Goal: Task Accomplishment & Management: Use online tool/utility

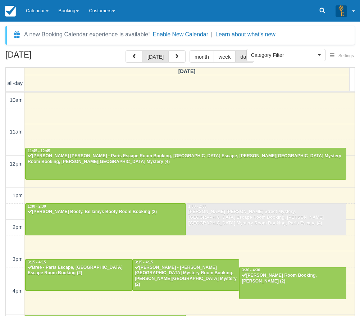
select select
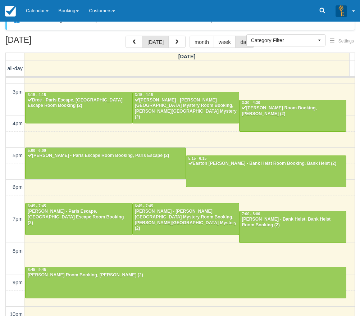
scroll to position [23, 0]
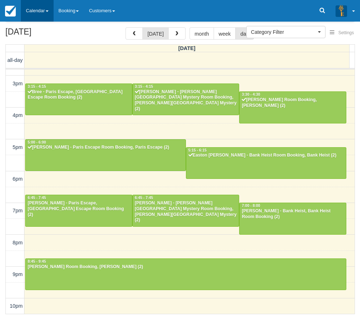
click at [37, 8] on link "Calendar" at bounding box center [37, 11] width 33 height 22
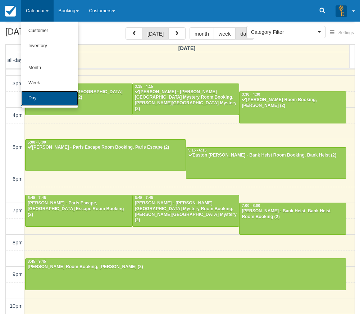
click at [45, 98] on link "Day" at bounding box center [49, 98] width 57 height 15
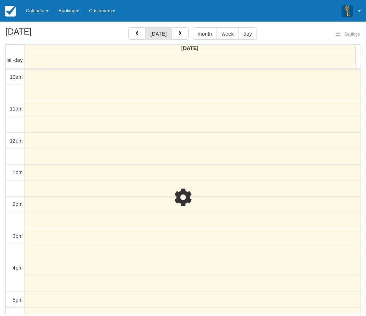
select select
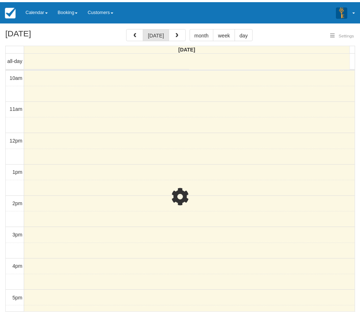
scroll to position [153, 0]
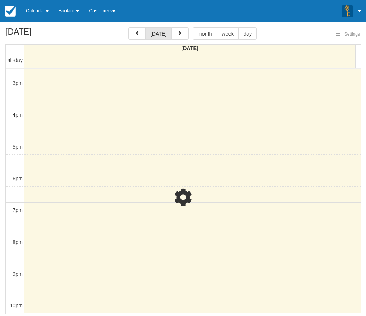
select select
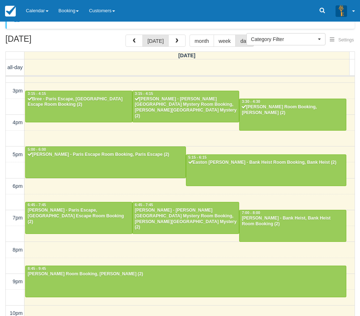
scroll to position [23, 0]
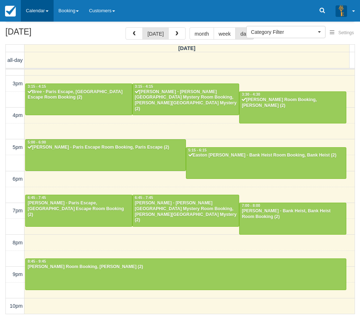
click at [28, 12] on link "Calendar" at bounding box center [37, 11] width 33 height 22
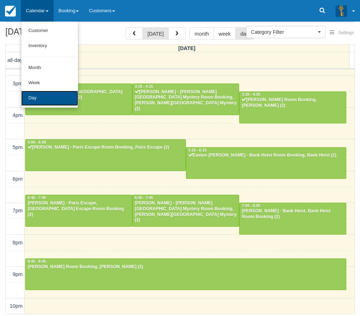
click at [36, 100] on link "Day" at bounding box center [49, 98] width 57 height 15
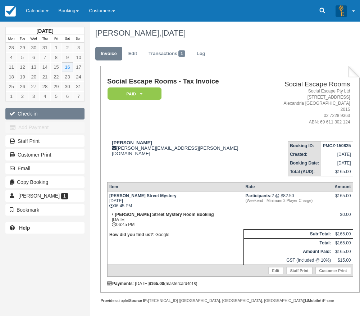
click at [46, 112] on button "Check-in" at bounding box center [44, 114] width 79 height 12
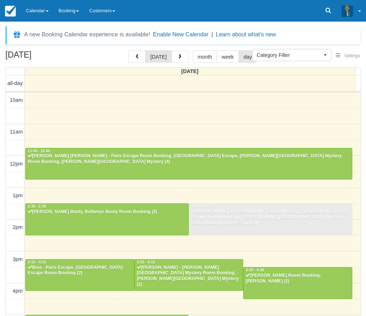
select select
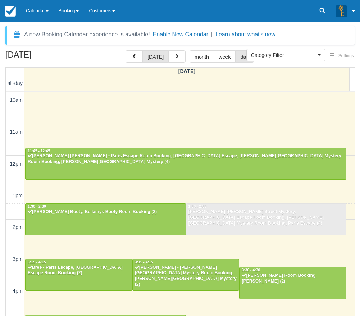
scroll to position [153, 0]
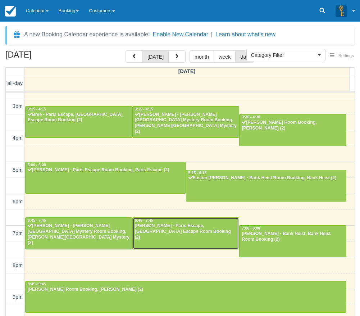
click at [179, 227] on div "Dorien Mergan - Paris Escape, Paris Escape Room Booking (2)" at bounding box center [186, 231] width 103 height 17
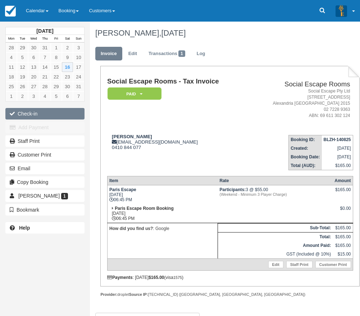
drag, startPoint x: 0, startPoint y: 0, endPoint x: 27, endPoint y: 117, distance: 120.1
click at [27, 117] on button "Check-in" at bounding box center [44, 114] width 79 height 12
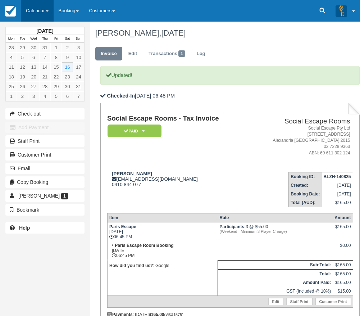
click at [40, 12] on link "Calendar" at bounding box center [37, 11] width 33 height 22
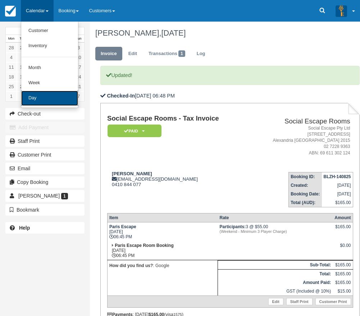
click at [40, 96] on link "Day" at bounding box center [49, 98] width 57 height 15
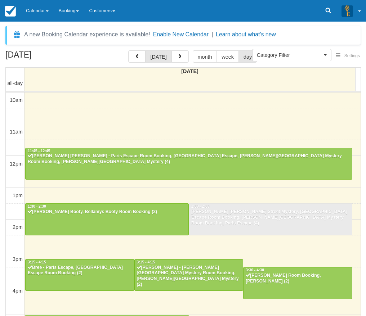
select select
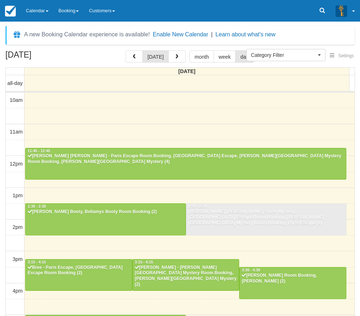
scroll to position [153, 0]
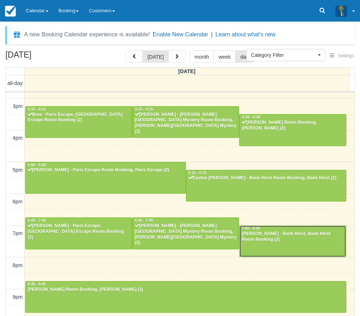
click at [283, 235] on div "[PERSON_NAME] - Bank Heist, Bank Heist Room Booking (2)" at bounding box center [293, 237] width 103 height 12
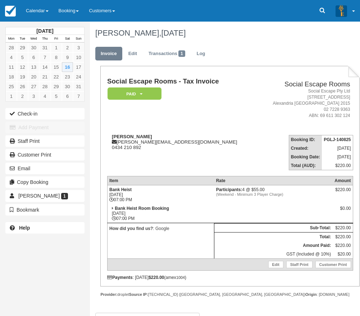
click at [192, 182] on th "Item" at bounding box center [160, 180] width 107 height 9
drag, startPoint x: 120, startPoint y: 136, endPoint x: 141, endPoint y: 140, distance: 21.1
click at [141, 140] on div "Katrina Ibrahim katrina_mikhail@hotmail.com 0434 210 892" at bounding box center [182, 142] width 150 height 16
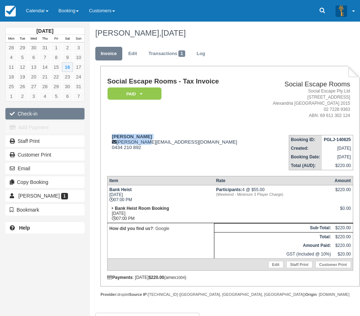
click at [64, 112] on button "Check-in" at bounding box center [44, 114] width 79 height 12
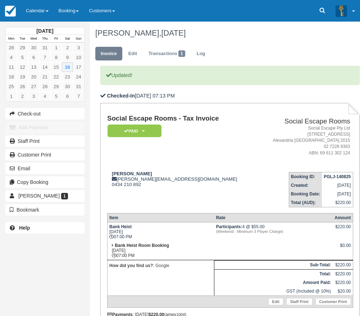
click at [256, 245] on td at bounding box center [274, 250] width 119 height 19
click at [36, 17] on link "Calendar" at bounding box center [37, 11] width 33 height 22
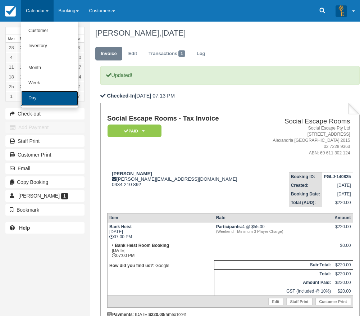
click at [59, 98] on link "Day" at bounding box center [49, 98] width 57 height 15
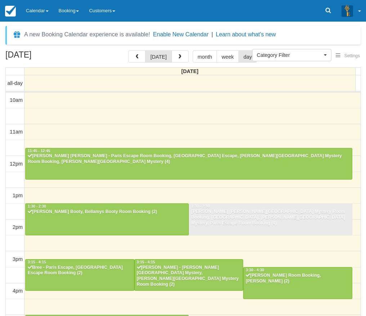
select select
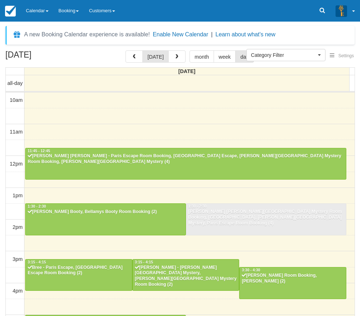
scroll to position [153, 0]
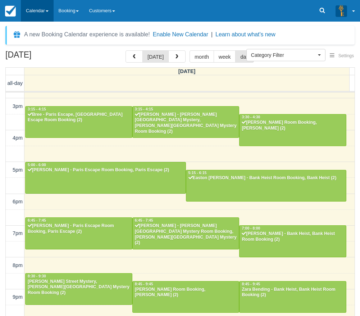
click at [39, 15] on link "Calendar" at bounding box center [37, 11] width 33 height 22
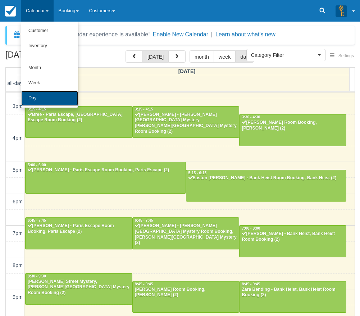
click at [53, 105] on link "Day" at bounding box center [49, 98] width 57 height 15
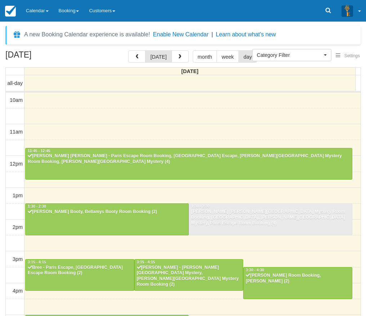
select select
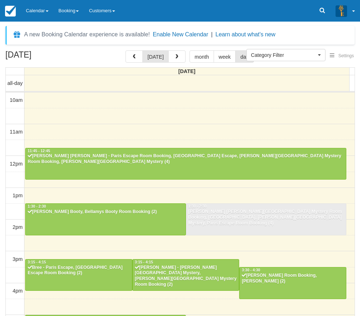
scroll to position [153, 0]
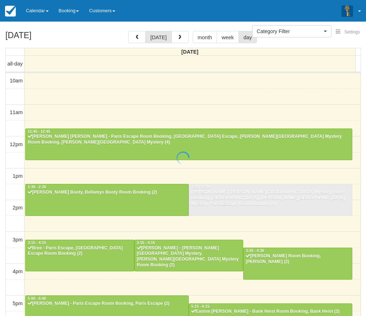
select select
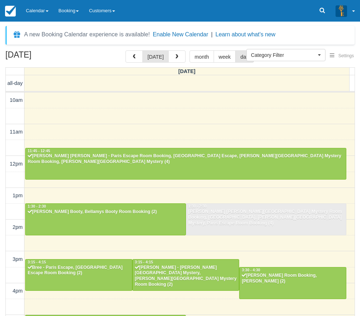
scroll to position [153, 0]
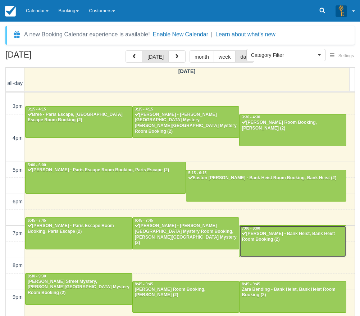
click at [275, 240] on div "Katrina Ibrahim - Bank Heist, Bank Heist Room Booking (2)" at bounding box center [293, 237] width 103 height 12
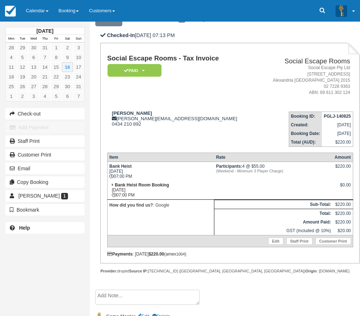
scroll to position [60, 0]
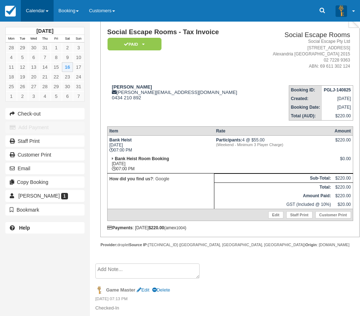
click at [38, 11] on link "Calendar" at bounding box center [37, 11] width 33 height 22
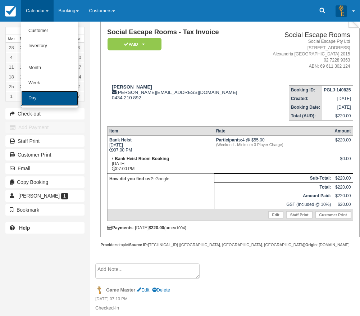
click at [49, 97] on link "Day" at bounding box center [49, 98] width 57 height 15
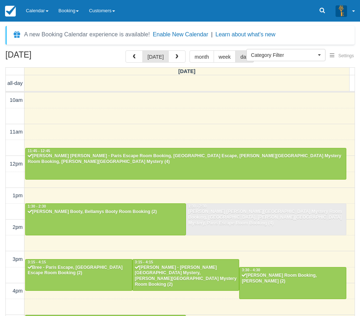
select select
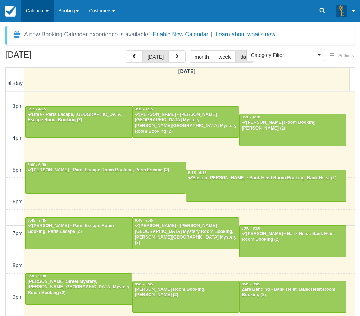
click at [30, 9] on link "Calendar" at bounding box center [37, 11] width 33 height 22
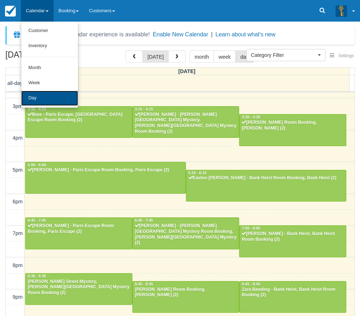
click at [45, 105] on link "Day" at bounding box center [49, 98] width 57 height 15
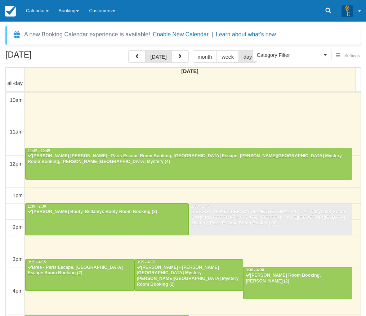
select select
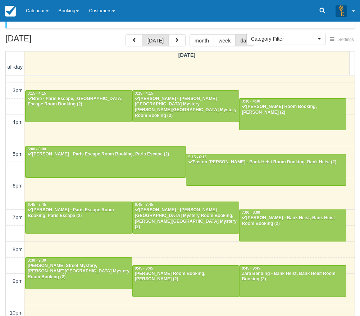
scroll to position [23, 0]
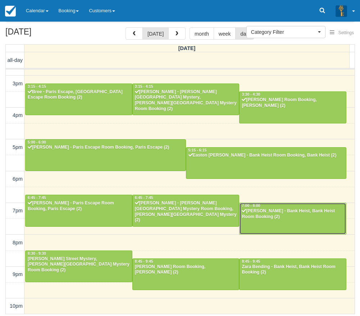
click at [266, 226] on div at bounding box center [293, 218] width 107 height 31
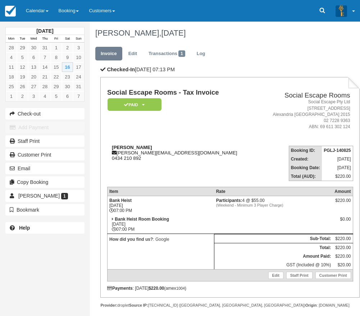
click at [203, 160] on div "[PERSON_NAME] [PERSON_NAME][EMAIL_ADDRESS][DOMAIN_NAME] 0434 210 892" at bounding box center [182, 153] width 150 height 16
click at [203, 160] on div "Katrina Ibrahim katrina_mikhail@hotmail.com 0434 210 892" at bounding box center [182, 153] width 150 height 16
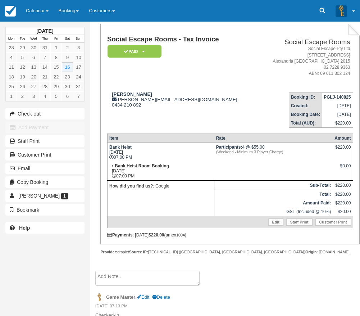
scroll to position [60, 0]
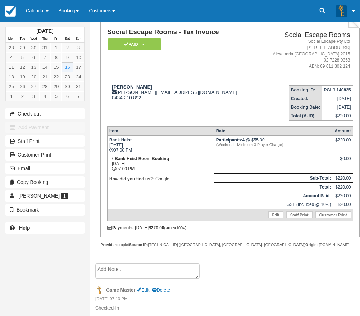
click at [188, 147] on td "Bank Heist Sat Aug 16, 2025 07:00 PM" at bounding box center [160, 145] width 107 height 19
click at [37, 8] on link "Calendar" at bounding box center [37, 11] width 33 height 22
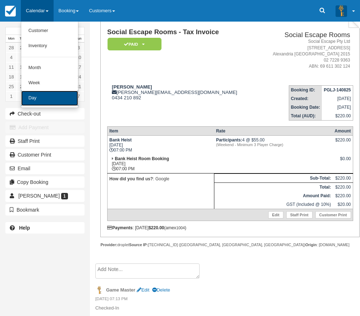
click at [48, 91] on link "Day" at bounding box center [49, 98] width 57 height 15
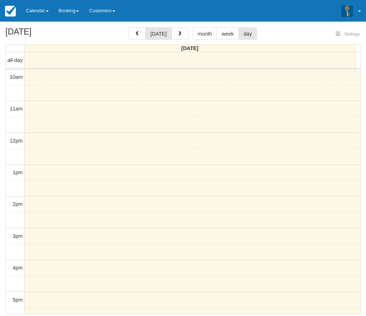
select select
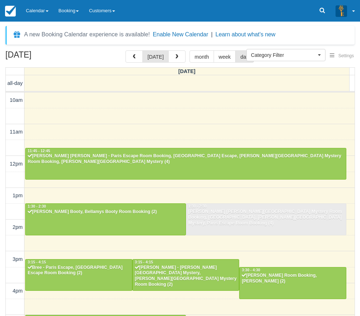
scroll to position [153, 0]
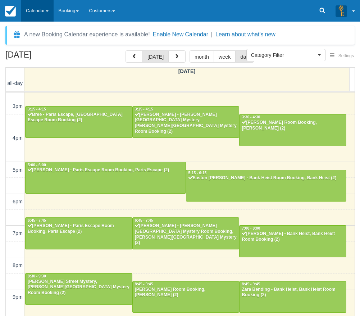
click at [41, 6] on link "Calendar" at bounding box center [37, 11] width 33 height 22
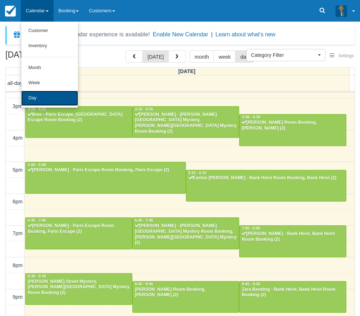
click at [60, 95] on link "Day" at bounding box center [49, 98] width 57 height 15
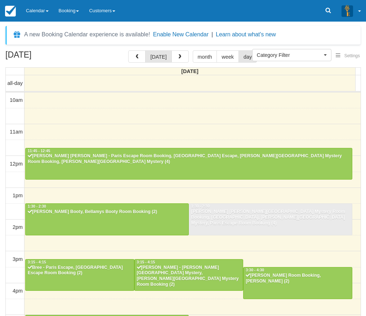
select select
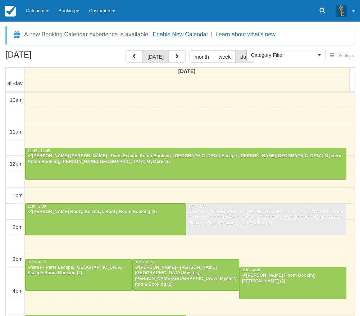
scroll to position [153, 0]
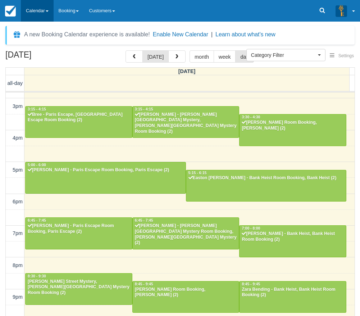
click at [46, 12] on link "Calendar" at bounding box center [37, 11] width 33 height 22
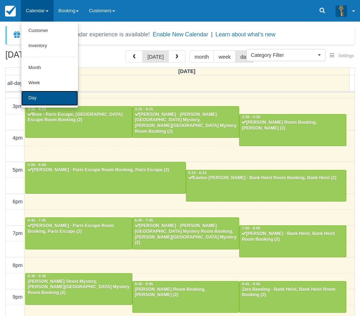
click at [26, 99] on link "Day" at bounding box center [49, 98] width 57 height 15
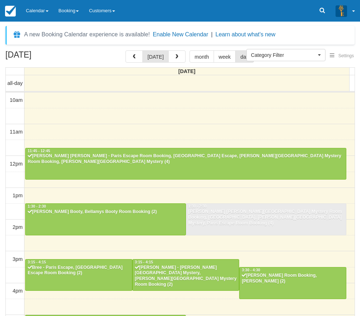
select select
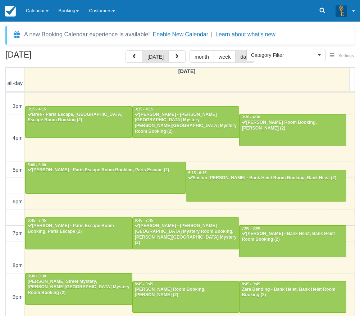
scroll to position [153, 0]
